Goal: Task Accomplishment & Management: Manage account settings

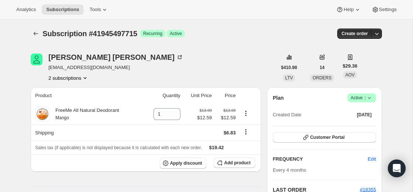
click at [371, 97] on icon at bounding box center [368, 97] width 7 height 7
click at [349, 130] on button "Cancel subscription" at bounding box center [361, 125] width 46 height 12
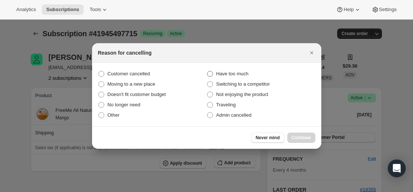
click at [211, 74] on span ":rbk:" at bounding box center [210, 74] width 6 height 6
click at [207, 71] on input "Have too much" at bounding box center [207, 71] width 0 height 0
radio input "true"
click at [210, 104] on span ":rbk:" at bounding box center [210, 105] width 6 height 6
click at [207, 102] on input "Traveling" at bounding box center [207, 102] width 0 height 0
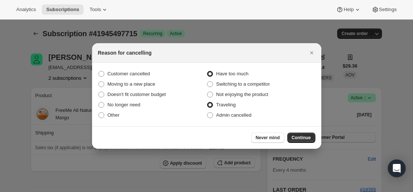
radio input "true"
click at [210, 75] on span ":rbk:" at bounding box center [210, 74] width 6 height 6
click at [207, 71] on input "Have too much" at bounding box center [207, 71] width 0 height 0
radio input "true"
radio input "false"
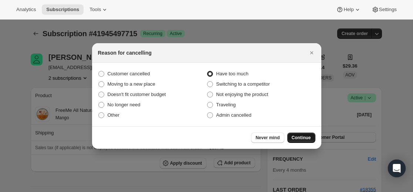
click at [304, 139] on span "Continue" at bounding box center [300, 138] width 19 height 6
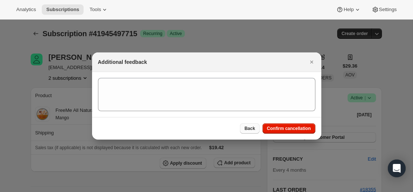
click at [255, 129] on span "Back" at bounding box center [249, 129] width 11 height 6
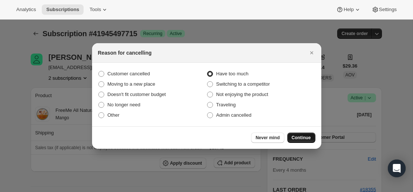
click at [307, 137] on span "Continue" at bounding box center [300, 138] width 19 height 6
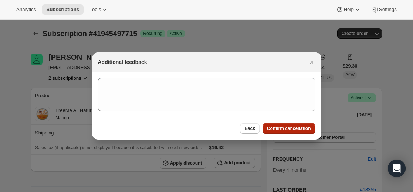
click at [277, 125] on button "Confirm cancellation" at bounding box center [288, 128] width 53 height 10
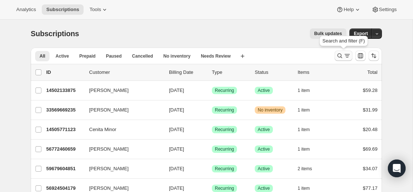
click at [342, 59] on button "Search and filter results" at bounding box center [343, 56] width 18 height 10
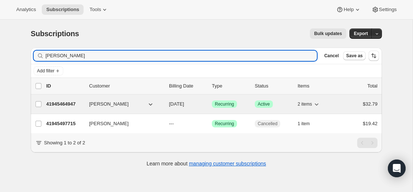
type input "[PERSON_NAME]"
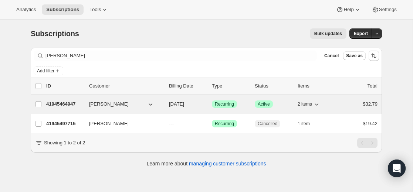
click at [318, 102] on icon "button" at bounding box center [316, 103] width 7 height 7
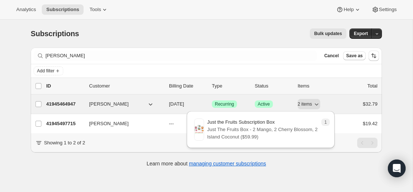
click at [111, 106] on span "[PERSON_NAME]" at bounding box center [109, 103] width 40 height 7
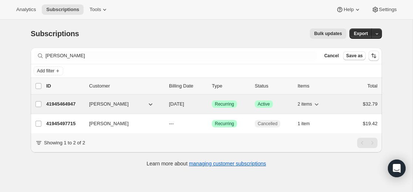
click at [266, 103] on span "Active" at bounding box center [263, 104] width 12 height 6
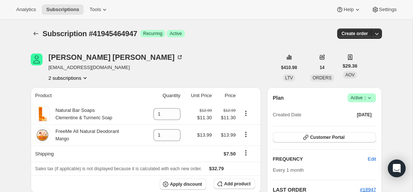
click at [367, 98] on icon at bounding box center [368, 97] width 7 height 7
click at [363, 126] on span "Cancel subscription" at bounding box center [362, 125] width 42 height 6
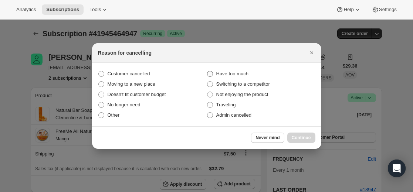
click at [210, 72] on span ":rc1:" at bounding box center [210, 74] width 6 height 6
click at [207, 71] on input "Have too much" at bounding box center [207, 71] width 0 height 0
radio input "true"
click at [309, 138] on span "Continue" at bounding box center [300, 138] width 19 height 6
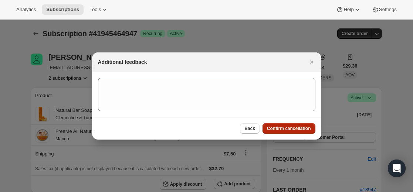
click at [306, 131] on span "Confirm cancellation" at bounding box center [289, 129] width 44 height 6
